Goal: Task Accomplishment & Management: Complete application form

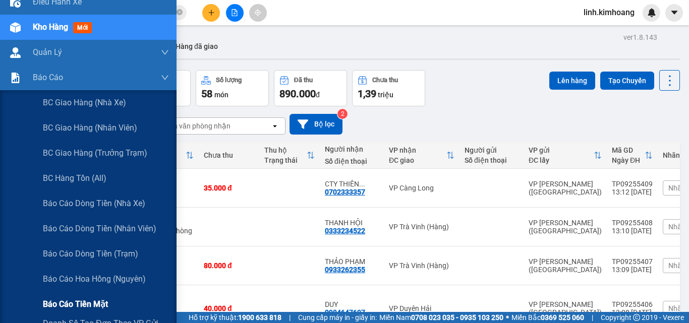
scroll to position [101, 0]
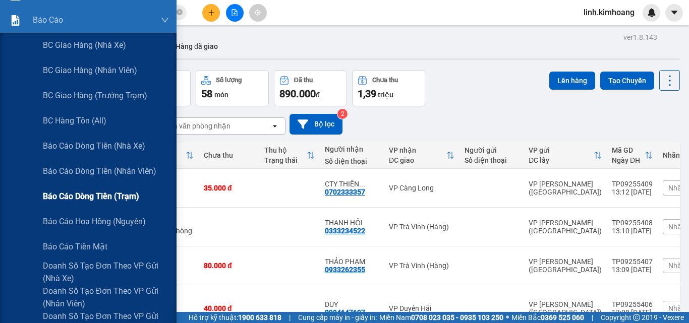
click at [114, 198] on span "Báo cáo dòng tiền (trạm)" at bounding box center [91, 196] width 96 height 13
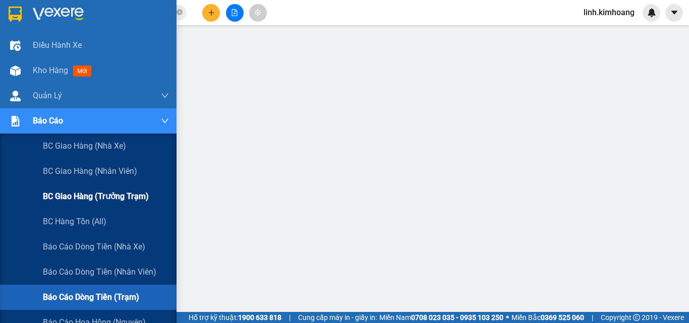
click at [101, 194] on span "BC giao hàng (trưởng trạm)" at bounding box center [96, 196] width 106 height 13
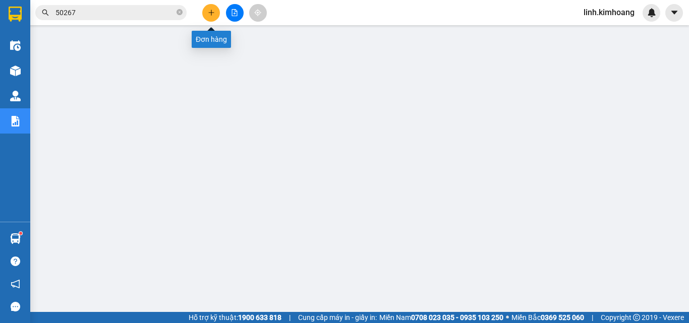
click at [210, 14] on icon "plus" at bounding box center [211, 12] width 7 height 7
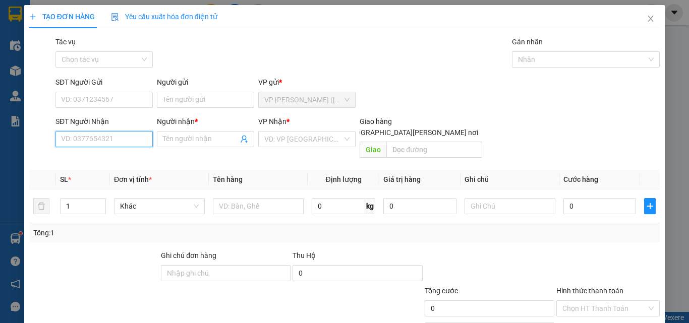
click at [120, 143] on input "SĐT Người Nhận" at bounding box center [103, 139] width 97 height 16
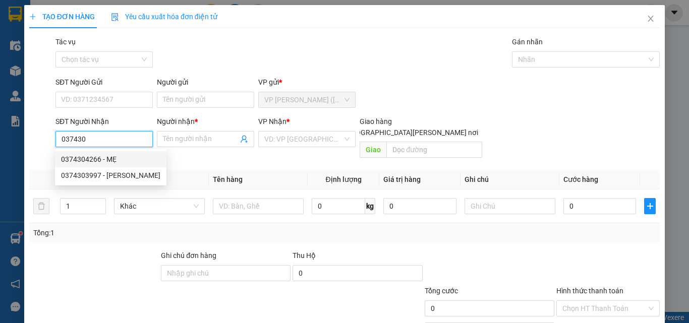
click at [108, 160] on div "0374304266 - MẸ" at bounding box center [110, 159] width 99 height 11
type input "0374304266"
type input "MẸ"
type input "30.000"
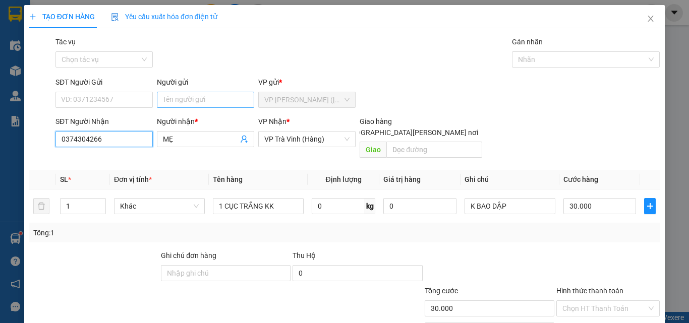
type input "0374304266"
click at [167, 98] on input "Người gửi" at bounding box center [205, 100] width 97 height 16
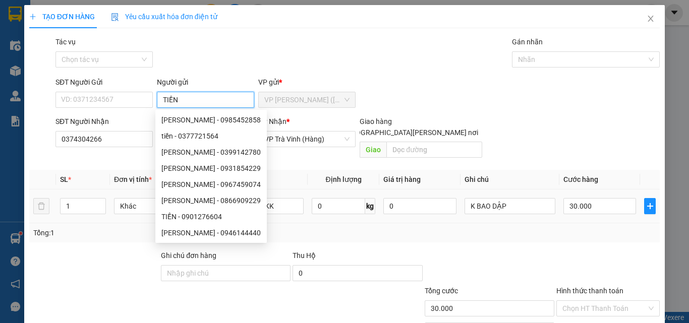
type input "TIỀN"
click at [326, 204] on div "0 kg" at bounding box center [343, 206] width 64 height 20
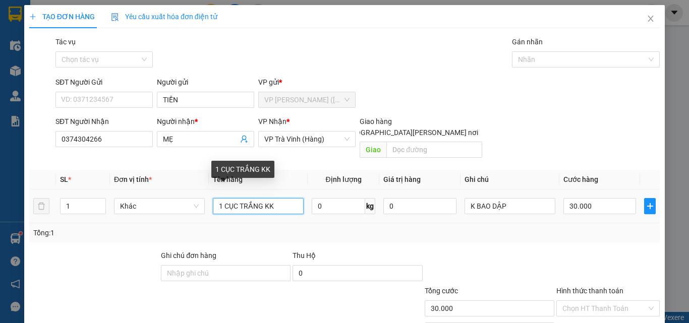
drag, startPoint x: 286, startPoint y: 195, endPoint x: 29, endPoint y: 230, distance: 259.5
click at [29, 230] on div "SL * Đơn vị tính * Tên hàng Định [PERSON_NAME] trị hàng Ghi [PERSON_NAME] hàng …" at bounding box center [344, 206] width 630 height 73
type input "THÙNG KK"
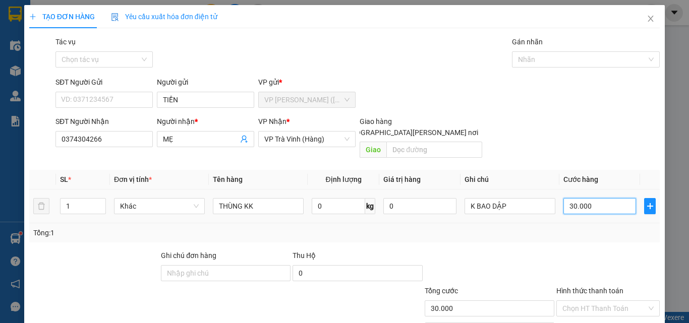
click at [612, 198] on input "30.000" at bounding box center [599, 206] width 73 height 16
type input "1"
type input "10"
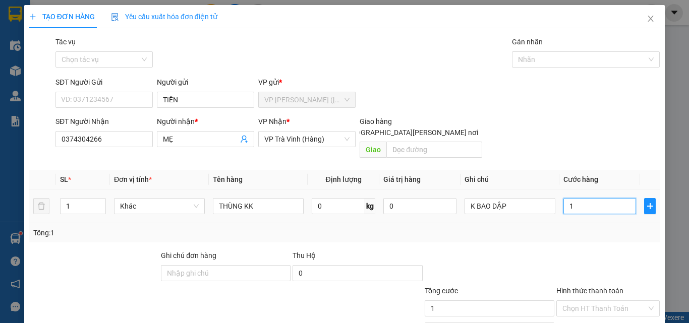
type input "10"
type input "100"
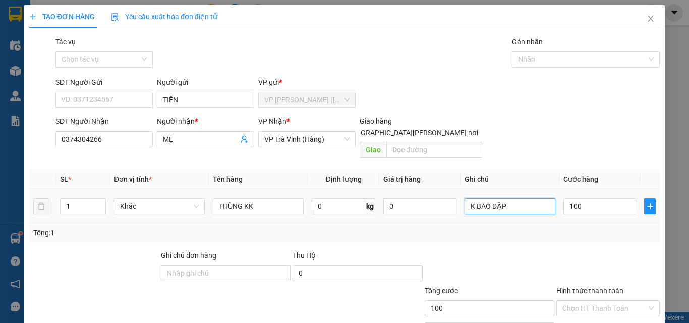
type input "100.000"
drag, startPoint x: 522, startPoint y: 202, endPoint x: 486, endPoint y: 223, distance: 41.6
click at [486, 223] on div "SL * Đơn vị tính * Tên hàng Định [PERSON_NAME] trị hàng Ghi [PERSON_NAME] hàng …" at bounding box center [344, 206] width 630 height 73
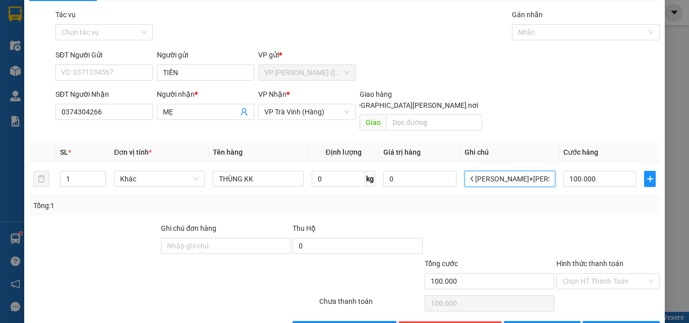
scroll to position [50, 0]
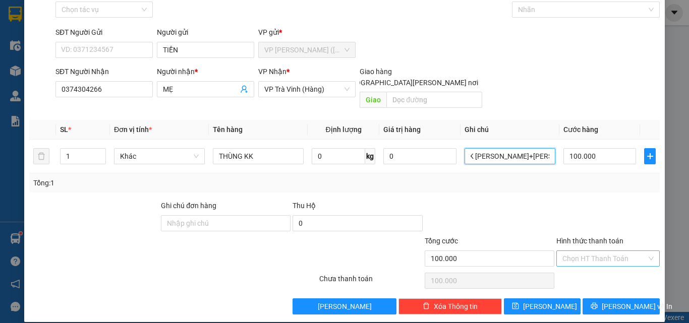
type input "K [PERSON_NAME]+[PERSON_NAME]"
click at [596, 251] on input "Hình thức thanh toán" at bounding box center [604, 258] width 84 height 15
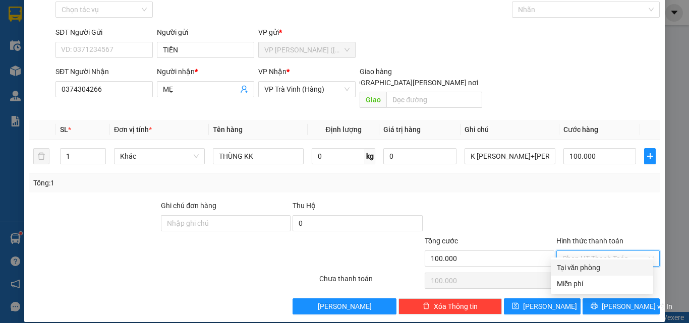
click at [595, 264] on div "Tại văn phòng" at bounding box center [601, 267] width 90 height 11
type input "0"
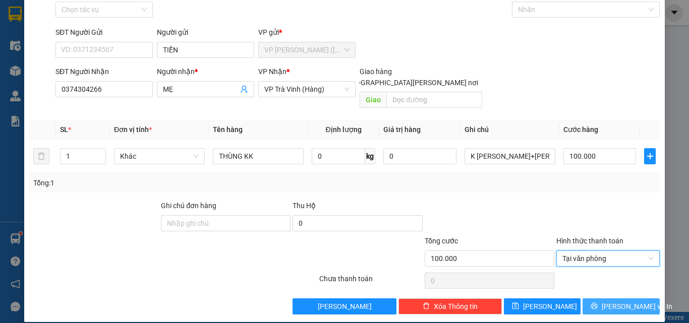
click at [602, 298] on button "[PERSON_NAME] và In" at bounding box center [620, 306] width 77 height 16
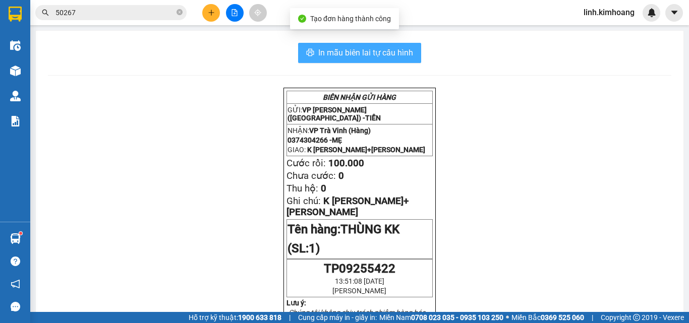
click at [340, 47] on span "In mẫu biên lai tự cấu hình" at bounding box center [365, 52] width 95 height 13
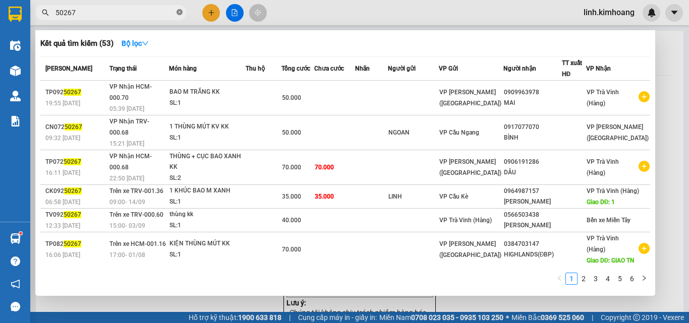
click at [176, 13] on icon "close-circle" at bounding box center [179, 12] width 6 height 6
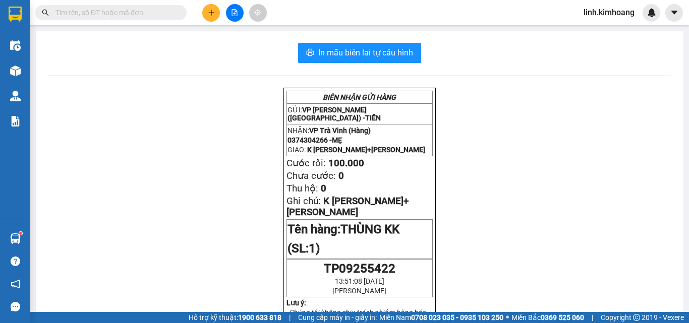
click at [81, 15] on input "text" at bounding box center [114, 12] width 119 height 11
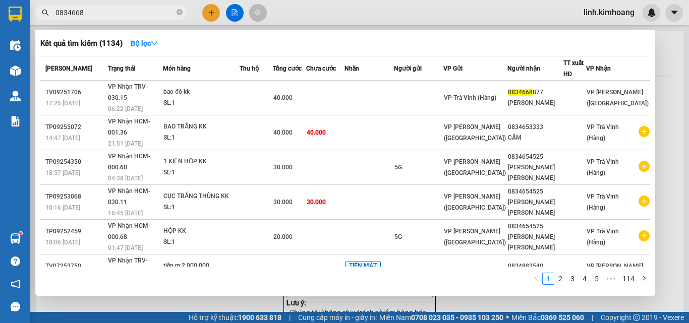
type input "08346688"
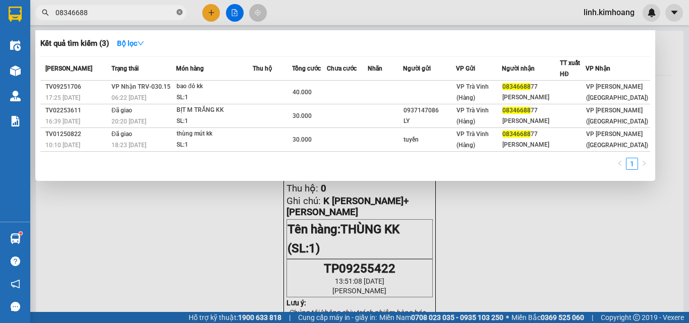
click at [179, 12] on icon "close-circle" at bounding box center [179, 12] width 6 height 6
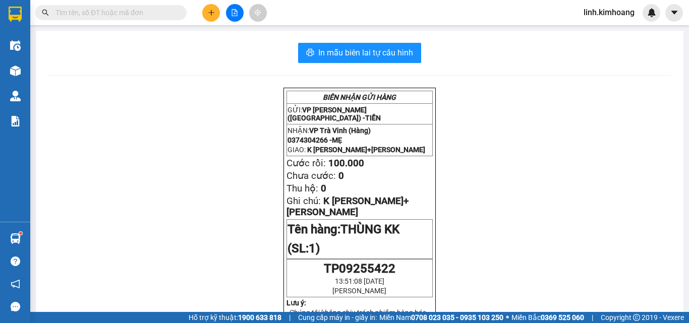
click at [115, 9] on input "text" at bounding box center [114, 12] width 119 height 11
click at [114, 10] on input "text" at bounding box center [114, 12] width 119 height 11
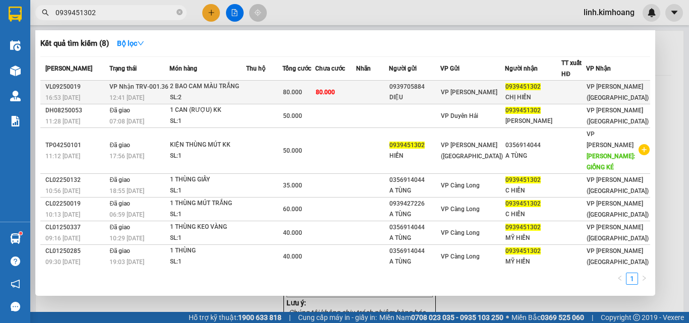
type input "0939451302"
click at [384, 89] on td at bounding box center [372, 93] width 33 height 24
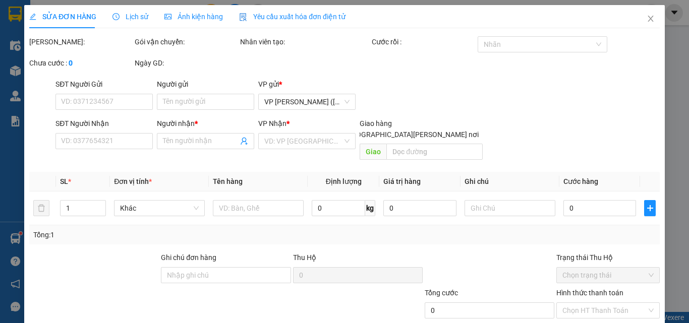
type input "0939705884"
type input "DIỆU"
type input "0939451302"
type input "CHỊ HIỀN"
type input "KHÔNG BAO HƯ DẬP"
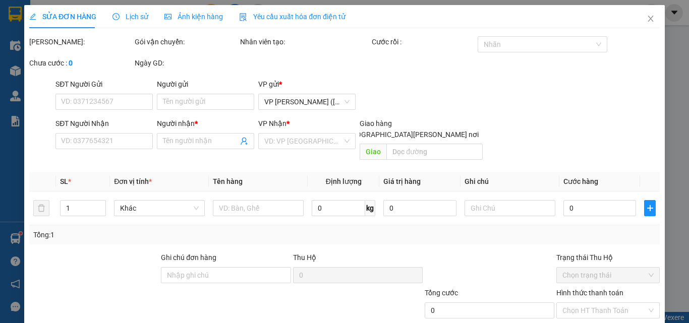
type input "80.000"
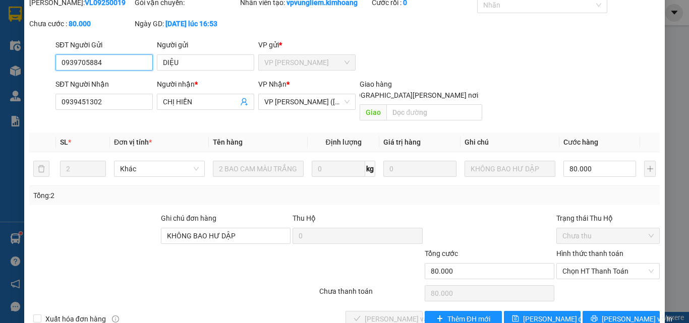
scroll to position [52, 0]
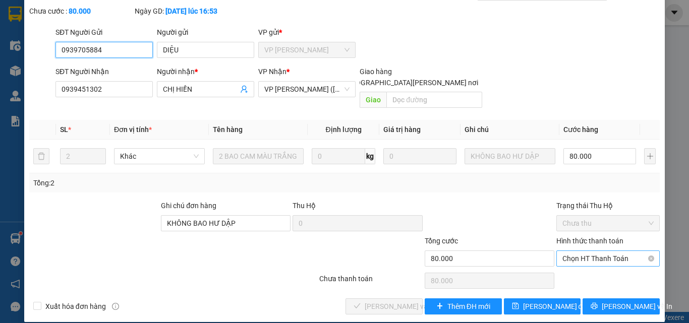
click at [574, 251] on span "Chọn HT Thanh Toán" at bounding box center [607, 258] width 91 height 15
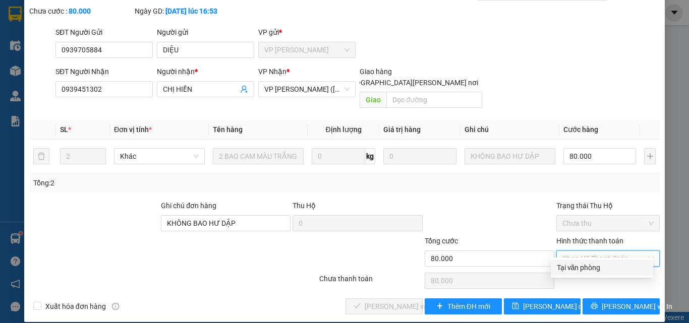
click at [578, 269] on div "Tại văn phòng" at bounding box center [601, 267] width 90 height 11
type input "0"
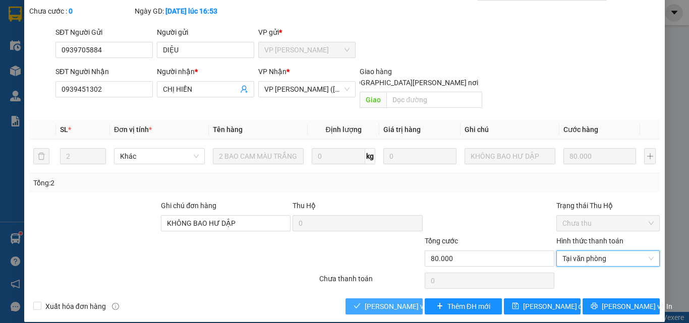
click at [372, 301] on span "[PERSON_NAME] và [PERSON_NAME] hàng" at bounding box center [432, 306] width 136 height 11
